Goal: Task Accomplishment & Management: Use online tool/utility

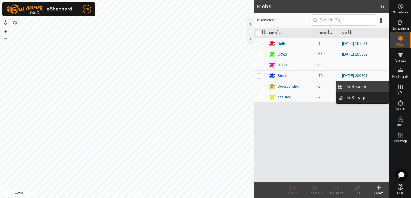
click at [382, 85] on link "In Rotation" at bounding box center [366, 86] width 46 height 11
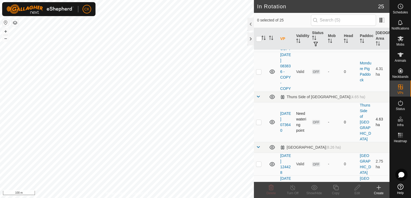
scroll to position [430, 0]
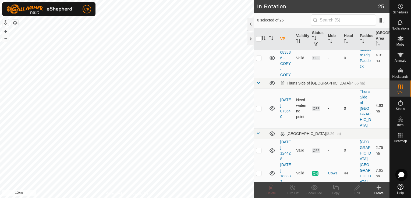
click at [258, 111] on p-checkbox at bounding box center [258, 108] width 5 height 4
checkbox input "true"
click at [335, 188] on icon at bounding box center [335, 188] width 7 height 6
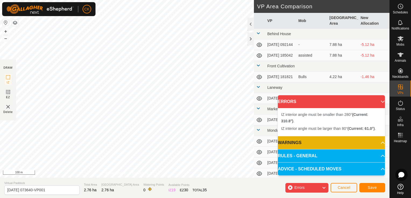
click at [378, 99] on p-accordion-header "ERRORS" at bounding box center [331, 101] width 107 height 13
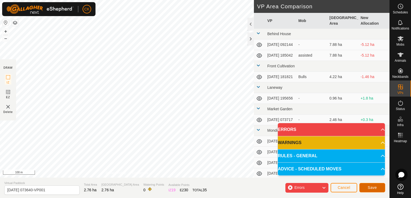
click at [376, 186] on button "Save" at bounding box center [372, 187] width 26 height 9
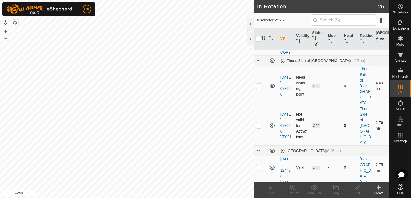
scroll to position [457, 0]
